Goal: Use online tool/utility: Use online tool/utility

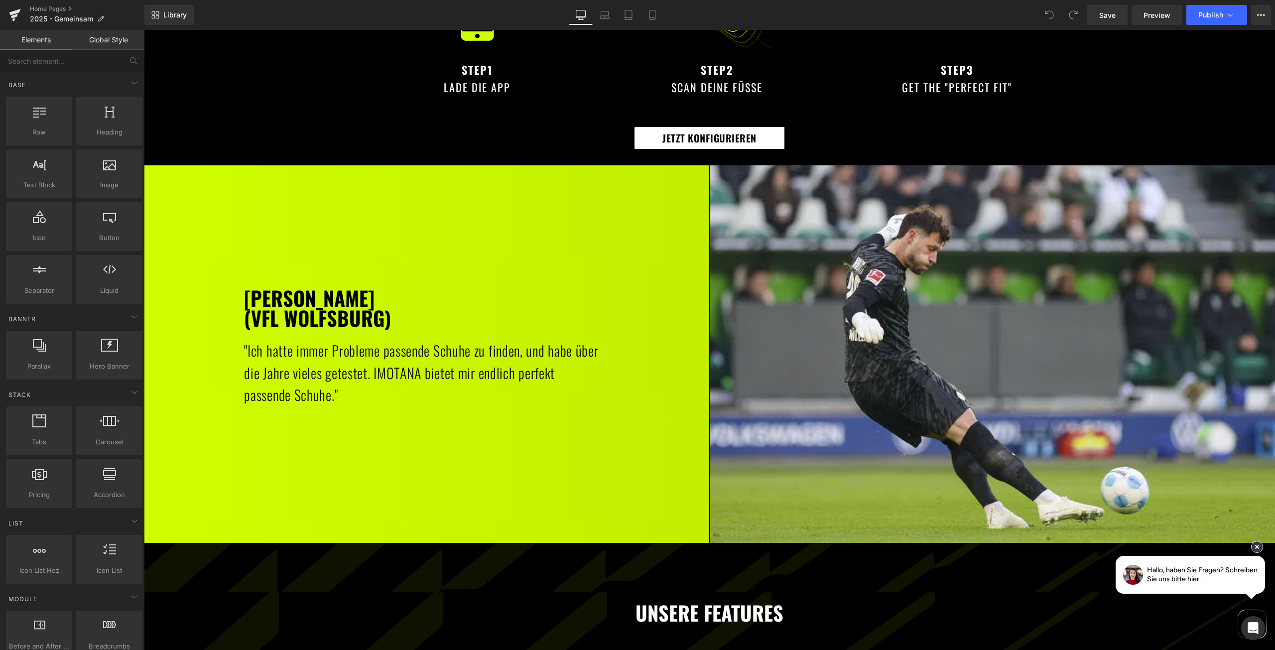
drag, startPoint x: 383, startPoint y: 413, endPoint x: 356, endPoint y: 317, distance: 99.7
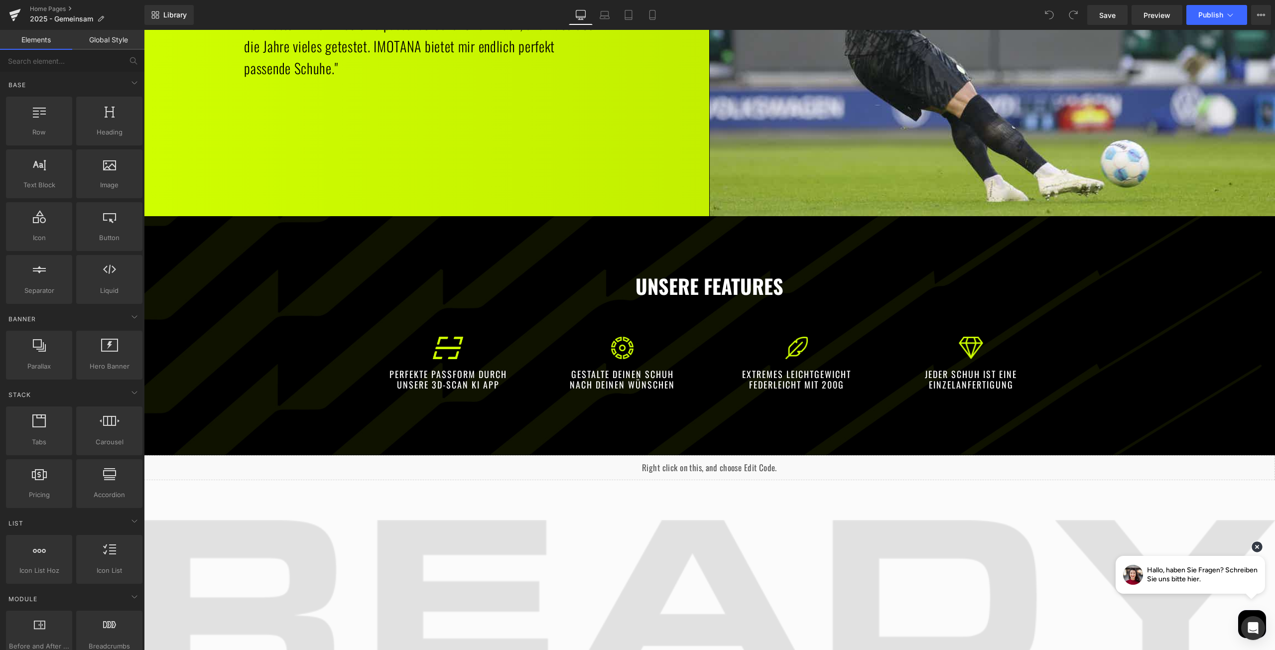
scroll to position [1386, 0]
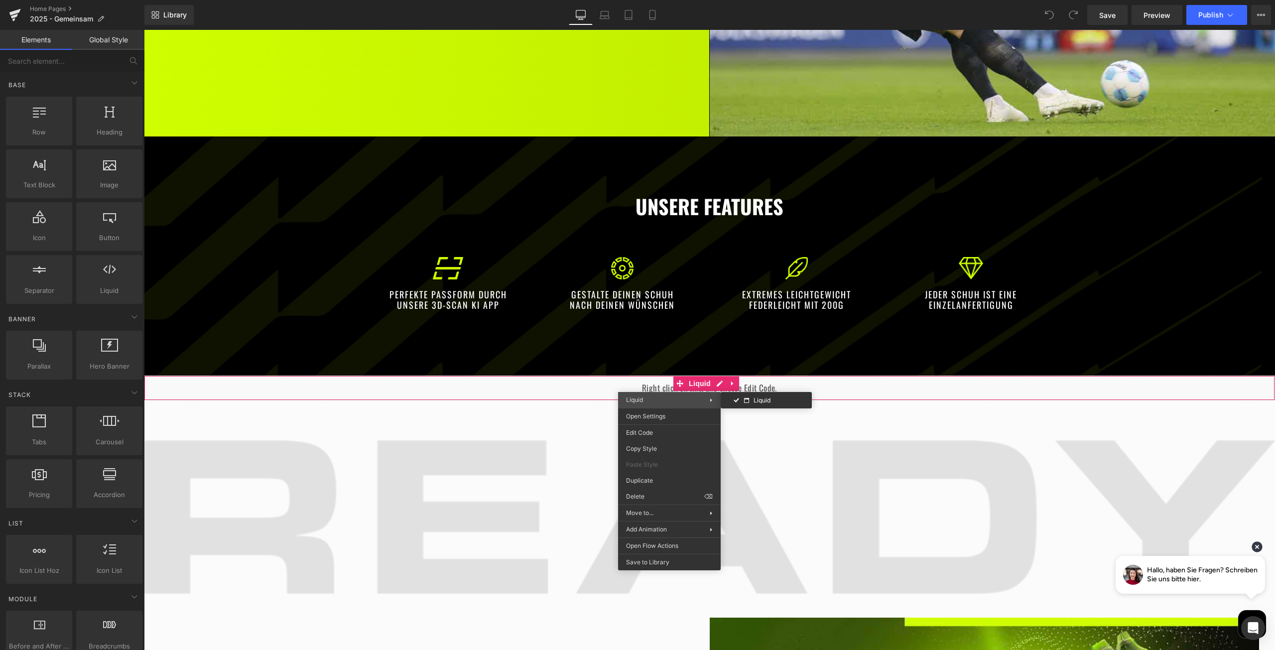
click at [660, 404] on div "Liquid Liquid" at bounding box center [669, 400] width 103 height 16
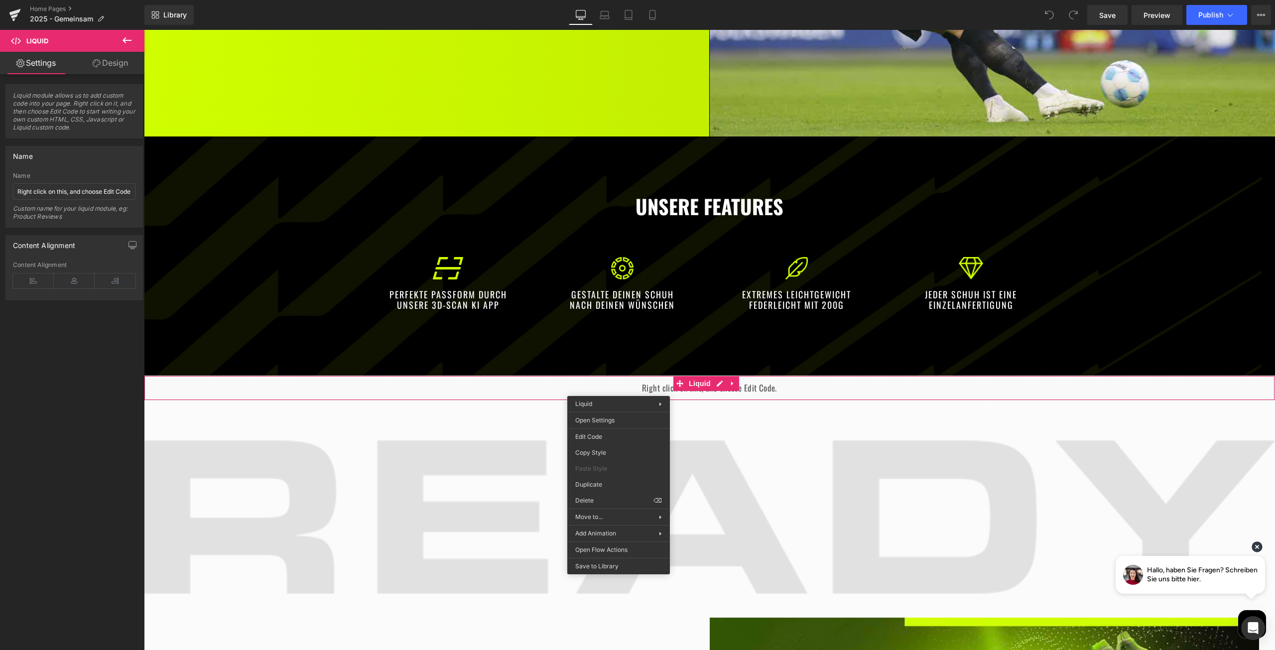
click at [624, 388] on div "Liquid" at bounding box center [709, 388] width 1131 height 25
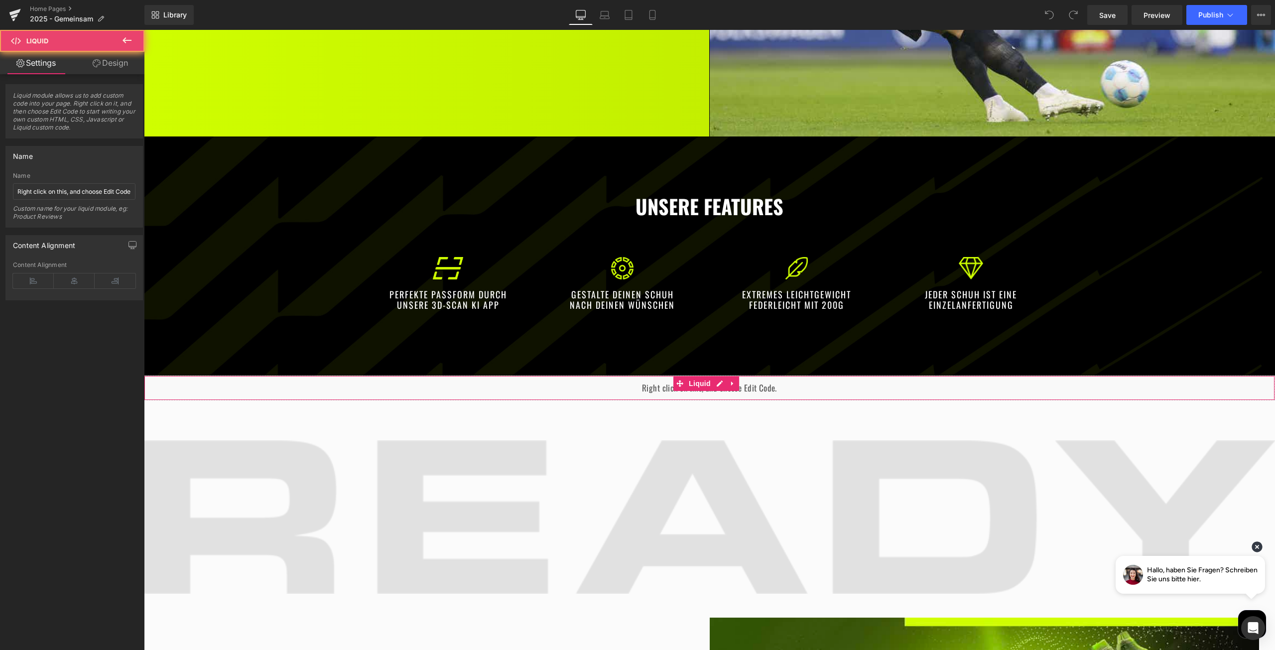
click at [624, 388] on div "Liquid" at bounding box center [709, 388] width 1131 height 25
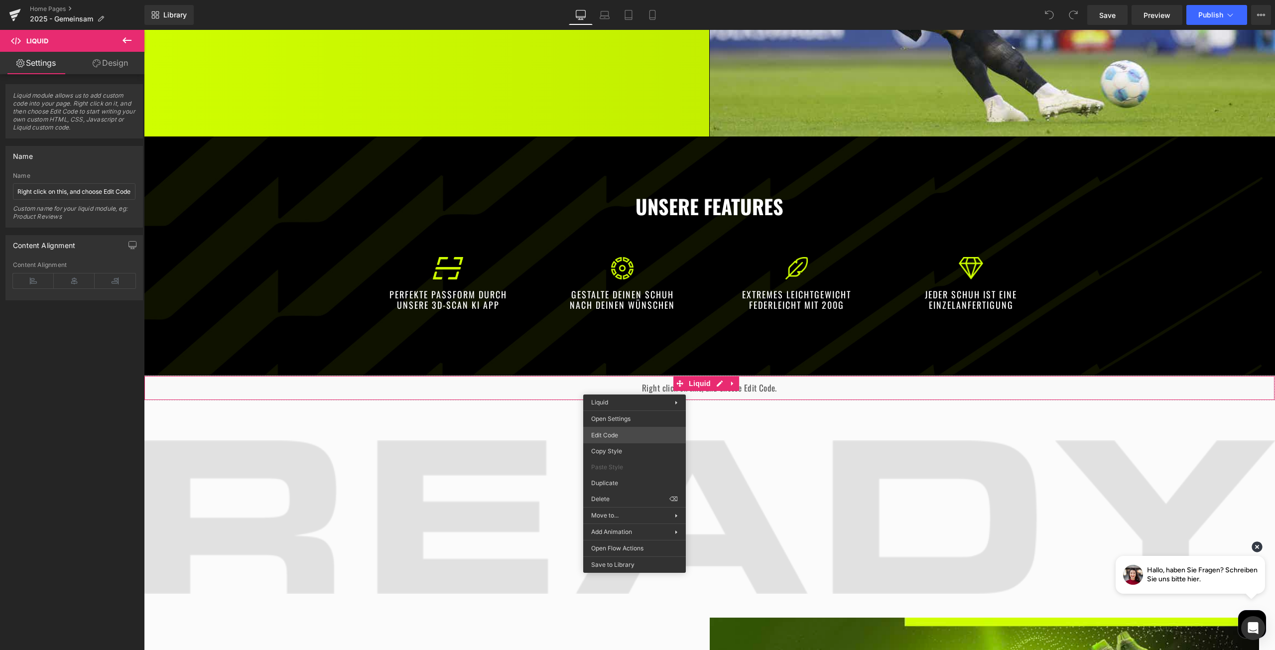
click at [608, 0] on div "You are previewing how the will restyle your page. You can not edit Elements in…" at bounding box center [637, 0] width 1275 height 0
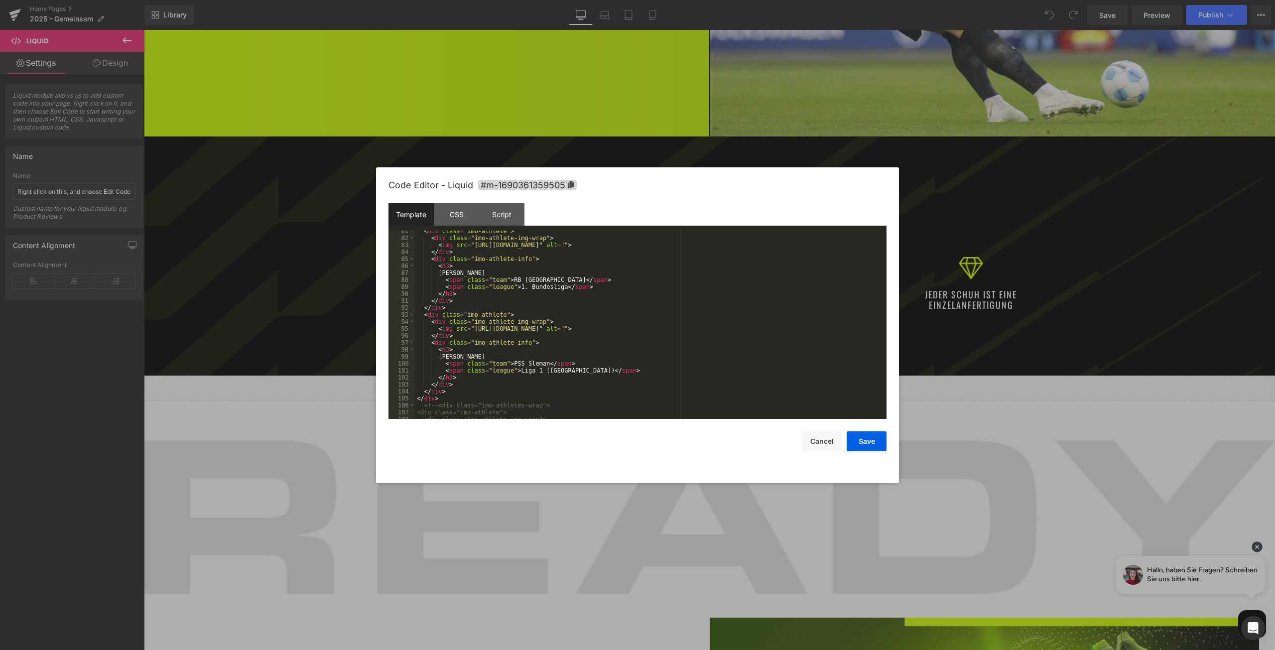
scroll to position [568, 0]
drag, startPoint x: 505, startPoint y: 363, endPoint x: 537, endPoint y: 363, distance: 32.4
click at [537, 363] on div "< div class = "imo-athlete" > < div class = "imo-athlete-img-wrap" > < img src …" at bounding box center [649, 329] width 468 height 202
drag, startPoint x: 514, startPoint y: 372, endPoint x: 574, endPoint y: 374, distance: 59.8
click at [574, 374] on div "< div class = "imo-athlete" > < div class = "imo-athlete-img-wrap" > < img src …" at bounding box center [649, 329] width 468 height 202
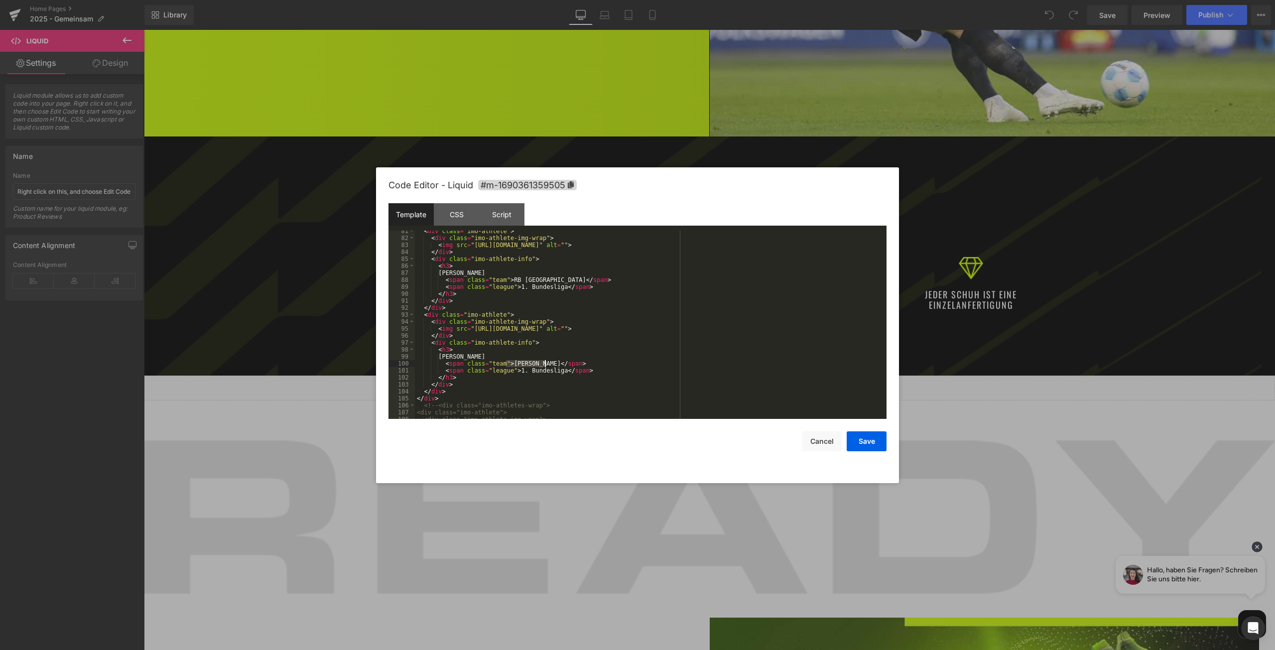
drag, startPoint x: 507, startPoint y: 362, endPoint x: 545, endPoint y: 365, distance: 38.9
click at [545, 365] on div "< div class = "imo-athlete" > < div class = "imo-athlete-img-wrap" > < img src …" at bounding box center [649, 329] width 468 height 202
click at [506, 363] on div "< div class = "imo-athlete" > < div class = "imo-athlete-img-wrap" > < img src …" at bounding box center [649, 329] width 468 height 202
drag, startPoint x: 487, startPoint y: 354, endPoint x: 443, endPoint y: 357, distance: 44.4
click at [443, 357] on div "< div class = "imo-athlete" > < div class = "imo-athlete-img-wrap" > < img src …" at bounding box center [649, 329] width 468 height 202
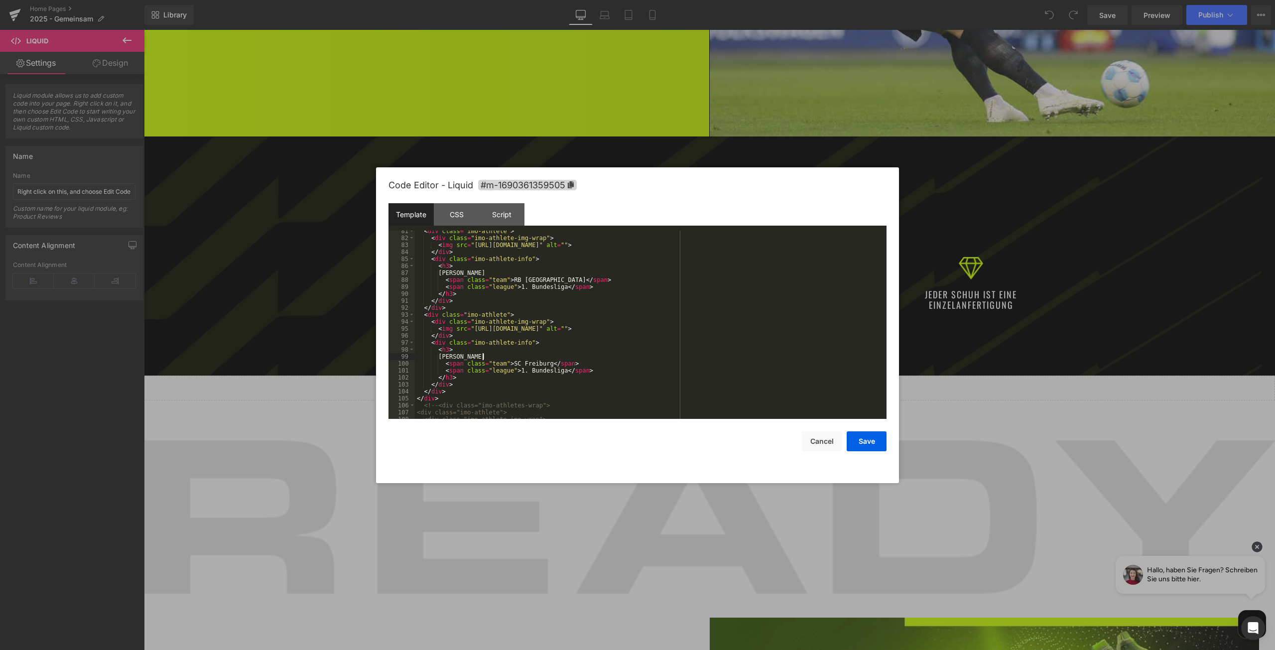
click at [735, 123] on div at bounding box center [637, 325] width 1275 height 650
